Goal: Information Seeking & Learning: Check status

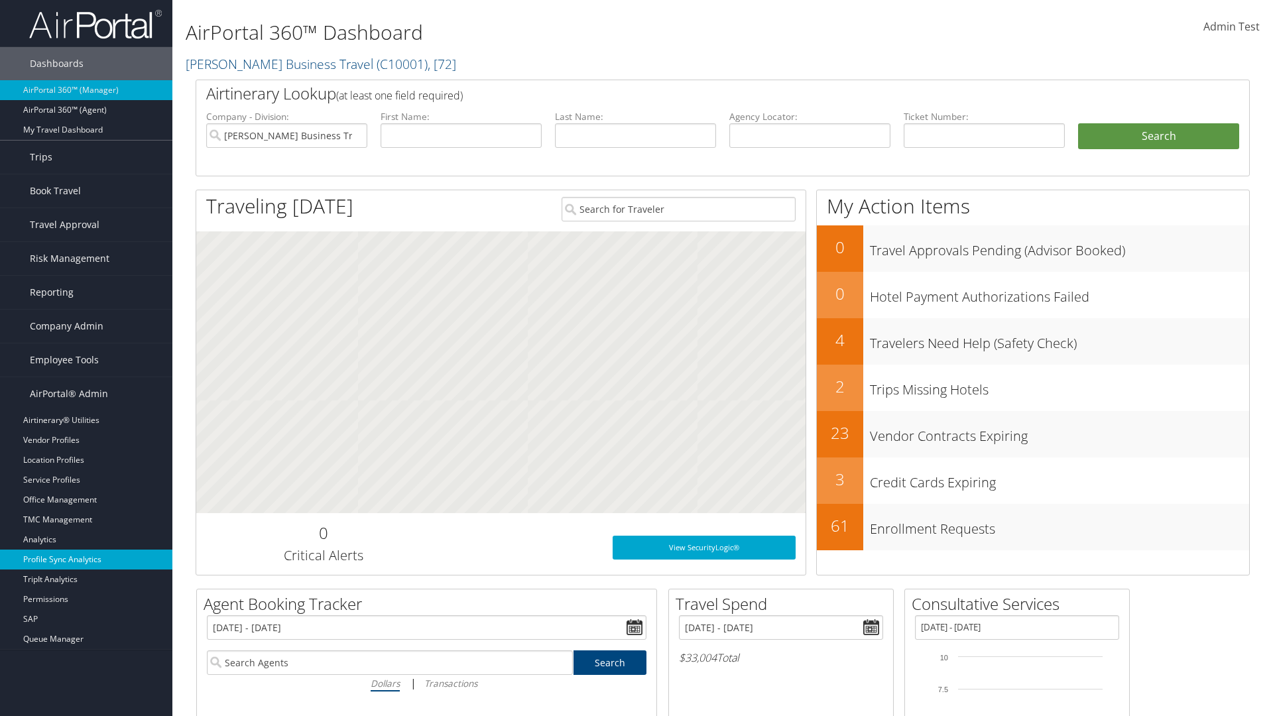
click at [86, 560] on link "Profile Sync Analytics" at bounding box center [86, 560] width 172 height 20
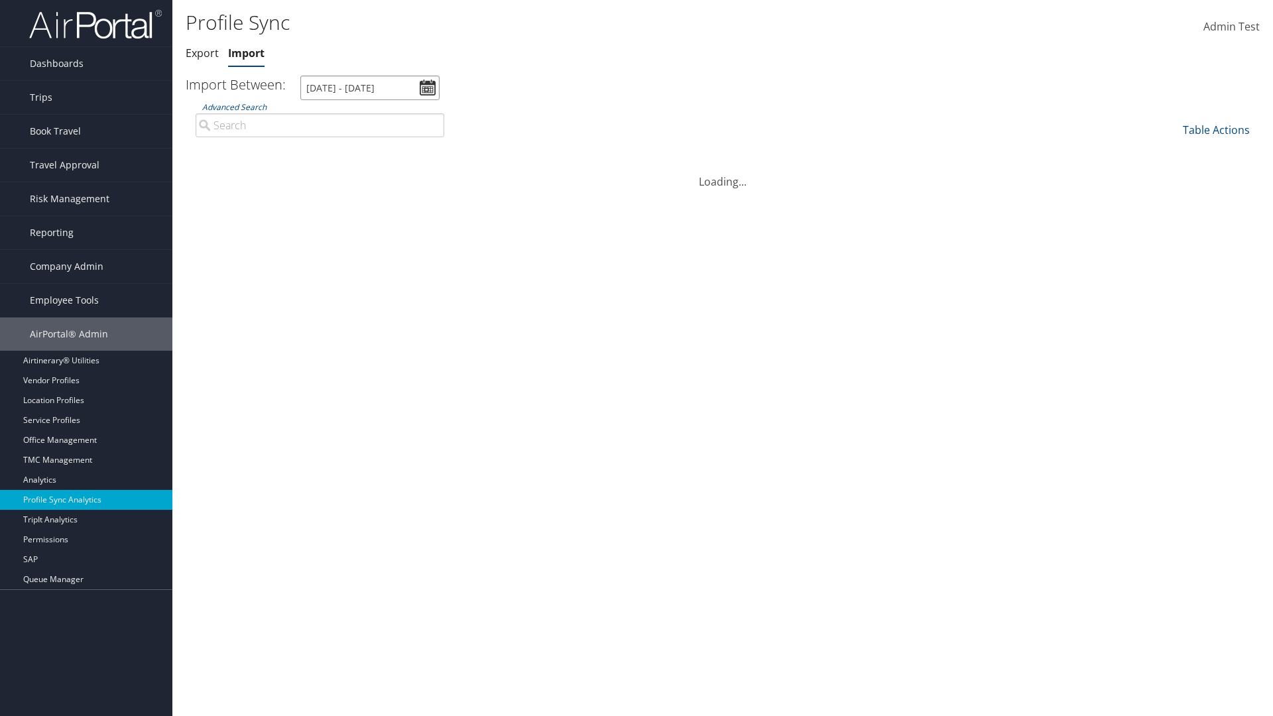
click at [370, 88] on input "[DATE] - [DATE]" at bounding box center [369, 88] width 139 height 25
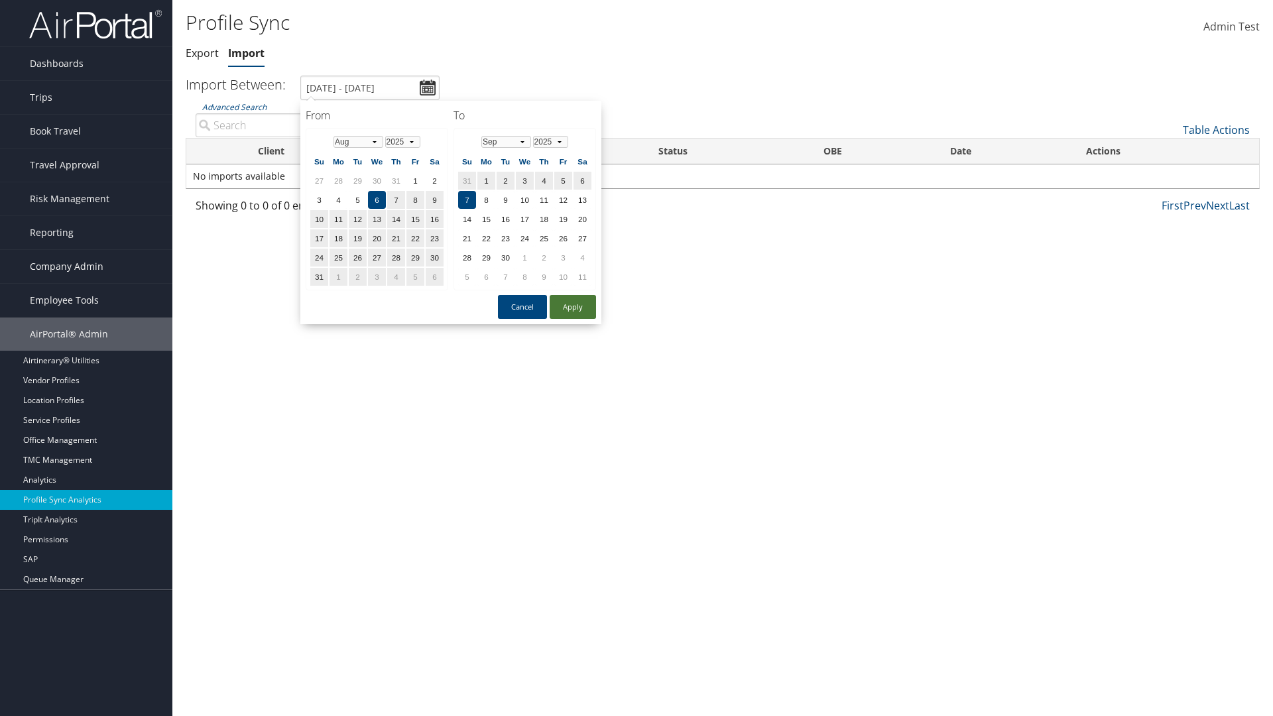
click at [573, 306] on button "Apply" at bounding box center [573, 307] width 46 height 24
type input "[DATE] - [DATE]"
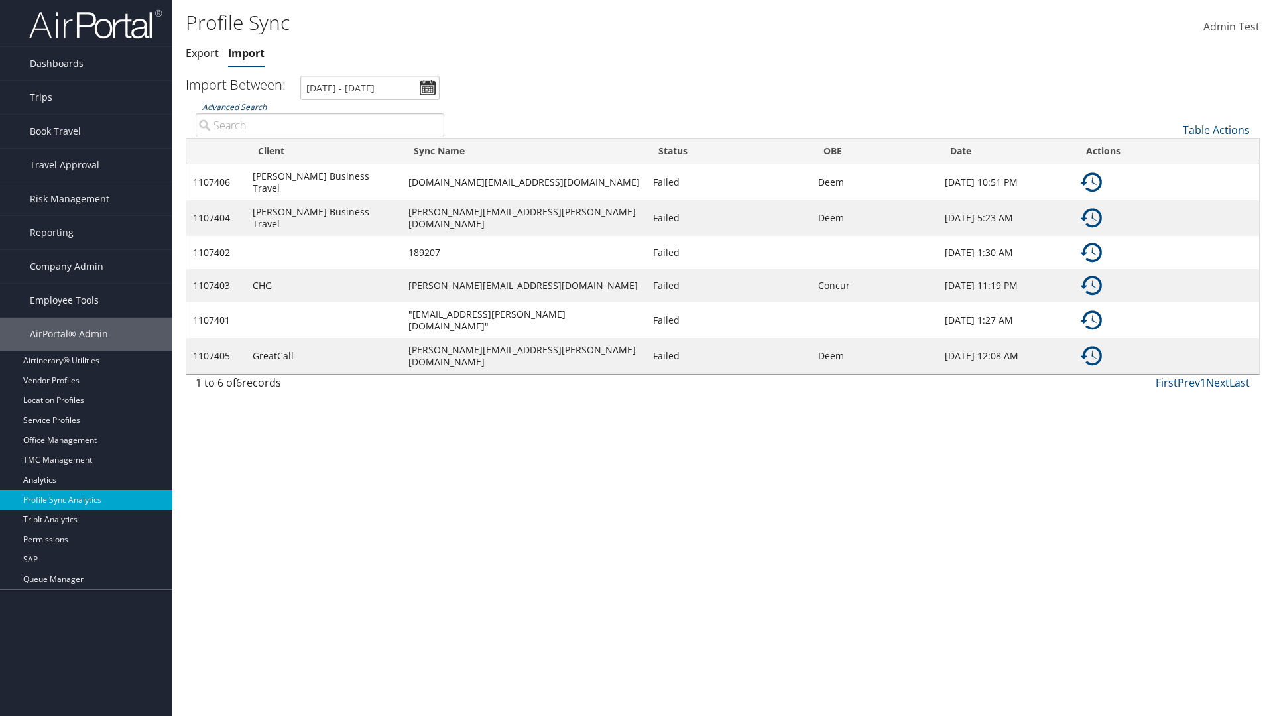
click at [234, 107] on link "Advanced Search" at bounding box center [234, 106] width 64 height 11
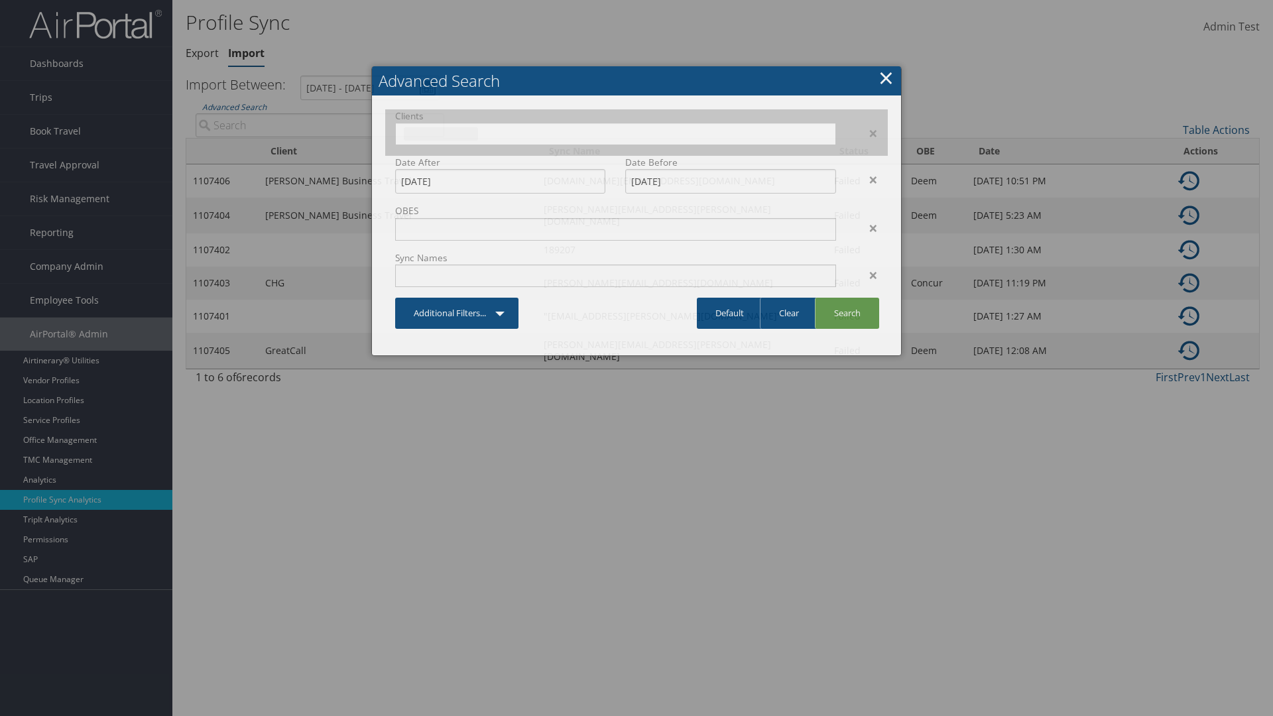
click at [478, 132] on input "text" at bounding box center [441, 133] width 74 height 13
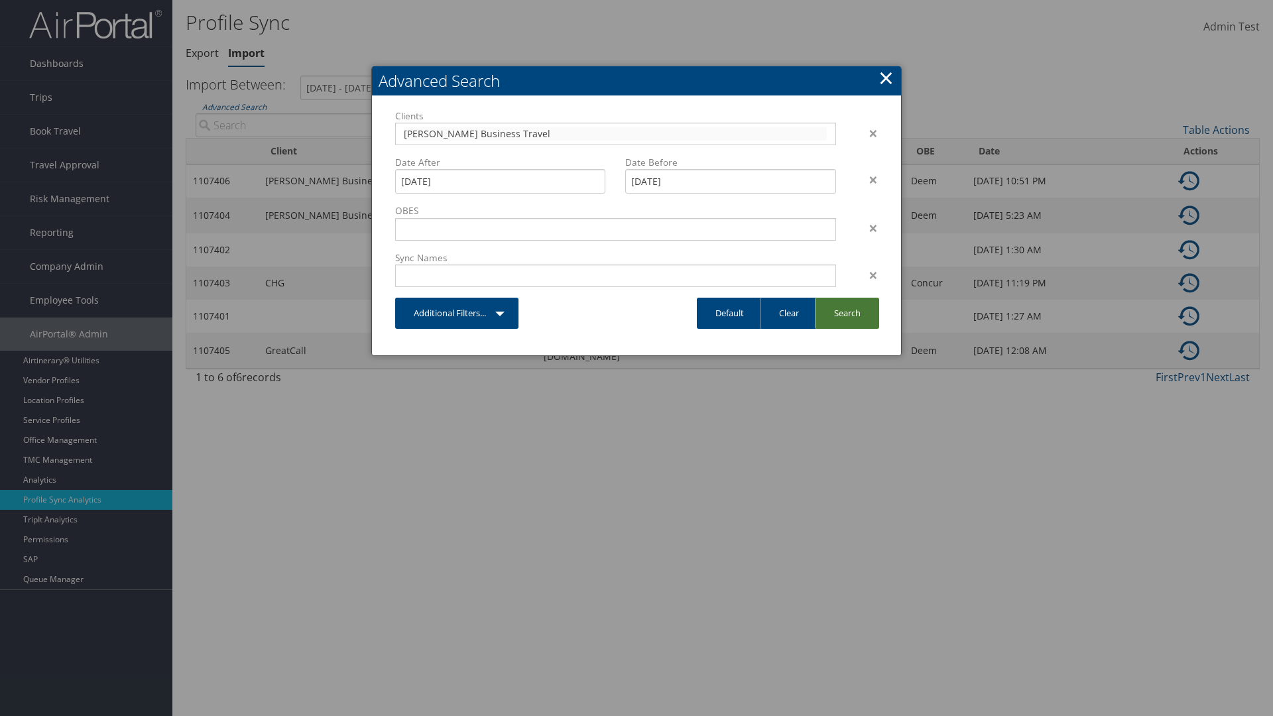
type input "[PERSON_NAME] Business Travel"
click at [847, 313] on link "Search" at bounding box center [847, 313] width 64 height 31
type input "[PERSON_NAME] Business Travel"
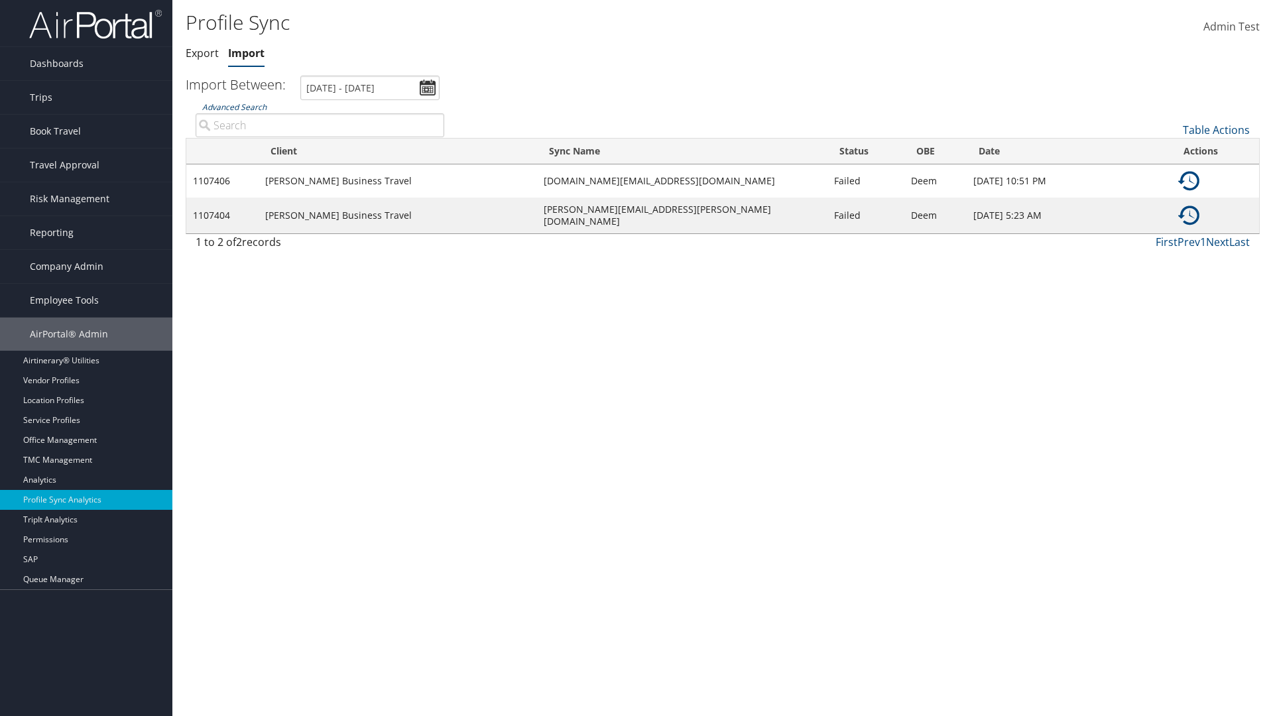
click at [234, 107] on link "Advanced Search" at bounding box center [234, 106] width 64 height 11
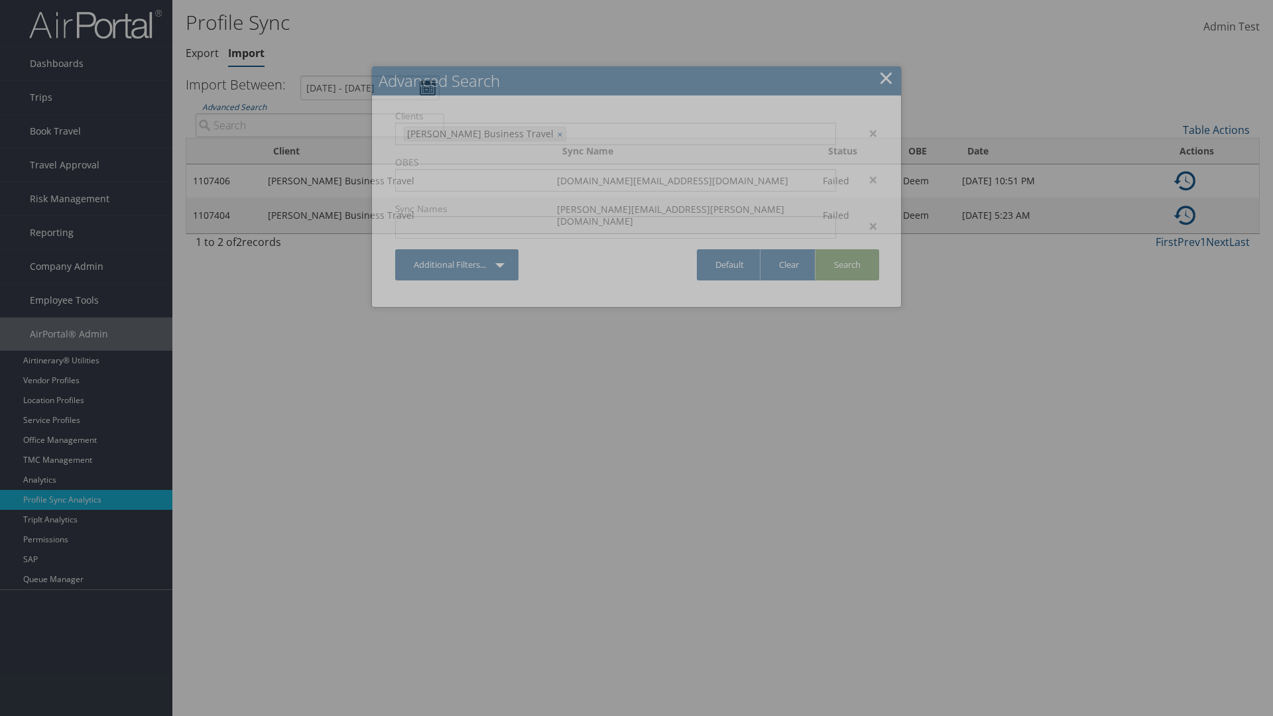
click at [847, 265] on link "Search" at bounding box center [847, 264] width 64 height 31
